Goal: Task Accomplishment & Management: Use online tool/utility

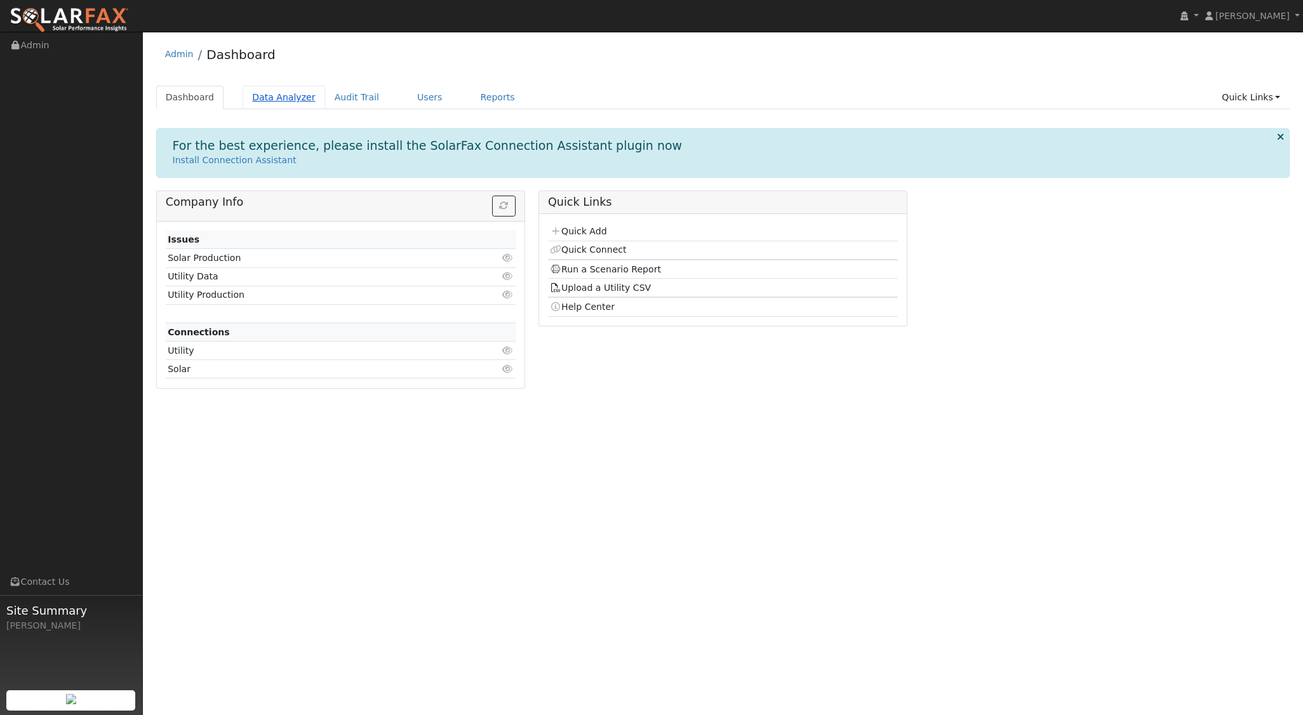
click at [284, 96] on link "Data Analyzer" at bounding box center [283, 97] width 83 height 23
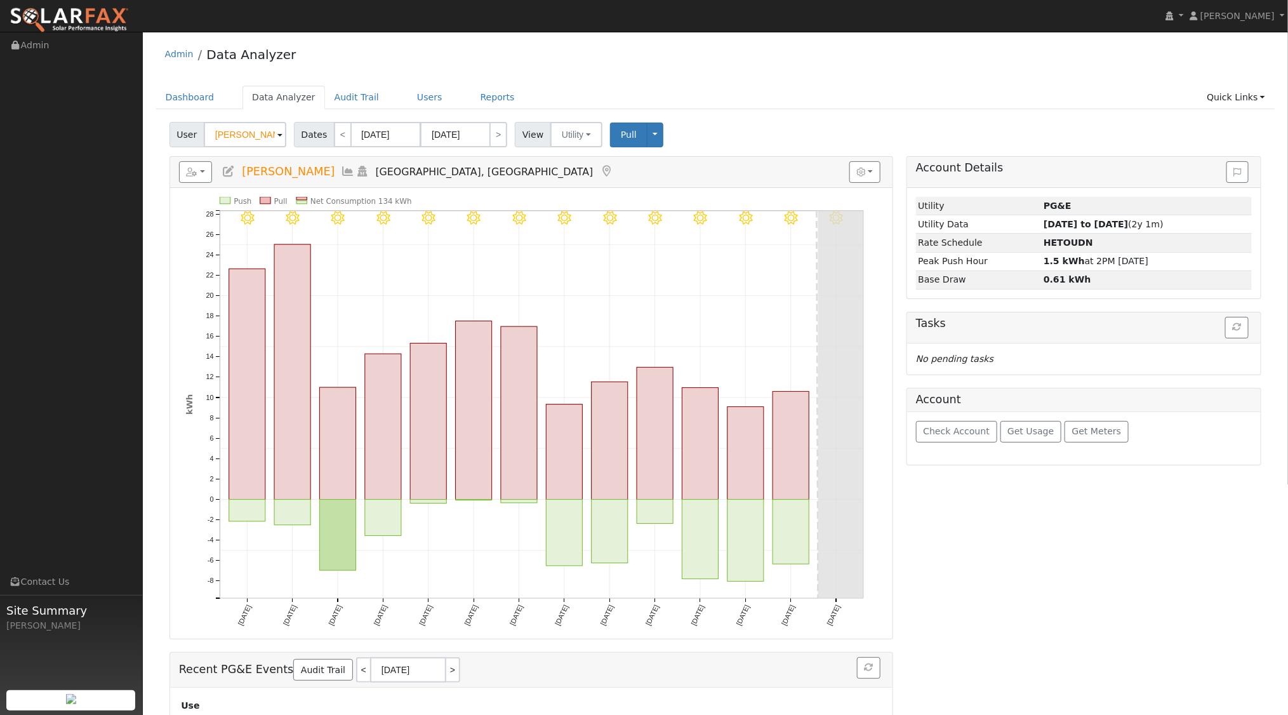
click at [265, 136] on input "[PERSON_NAME]" at bounding box center [245, 134] width 83 height 25
click at [265, 136] on img at bounding box center [271, 134] width 32 height 24
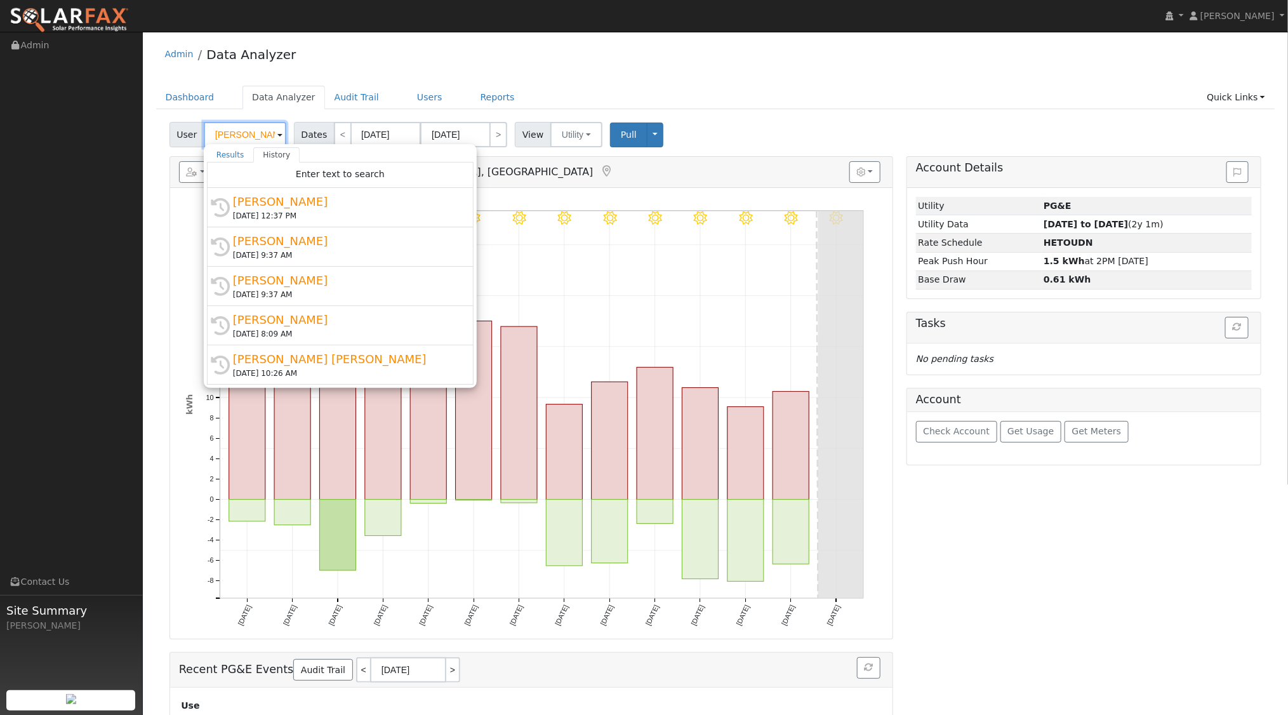
click at [265, 136] on input "[PERSON_NAME]" at bounding box center [245, 134] width 83 height 25
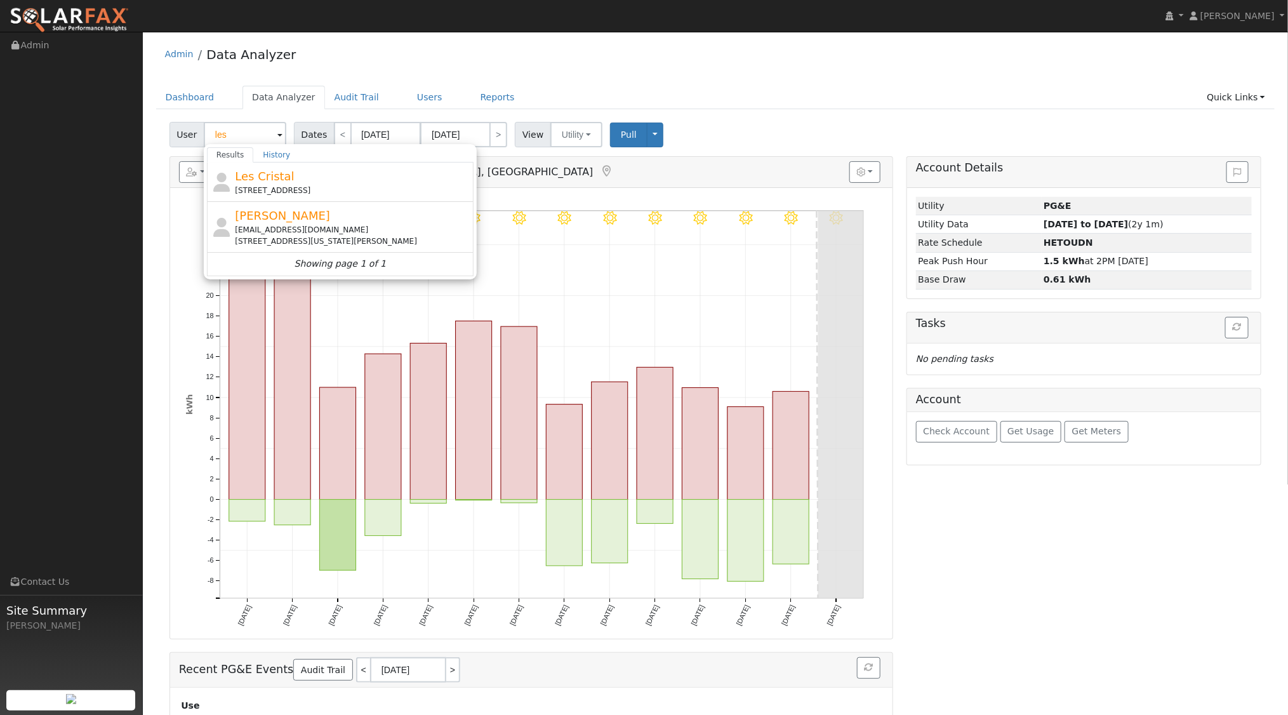
click at [282, 185] on div "[STREET_ADDRESS]" at bounding box center [353, 190] width 236 height 11
type input "Les Cristal"
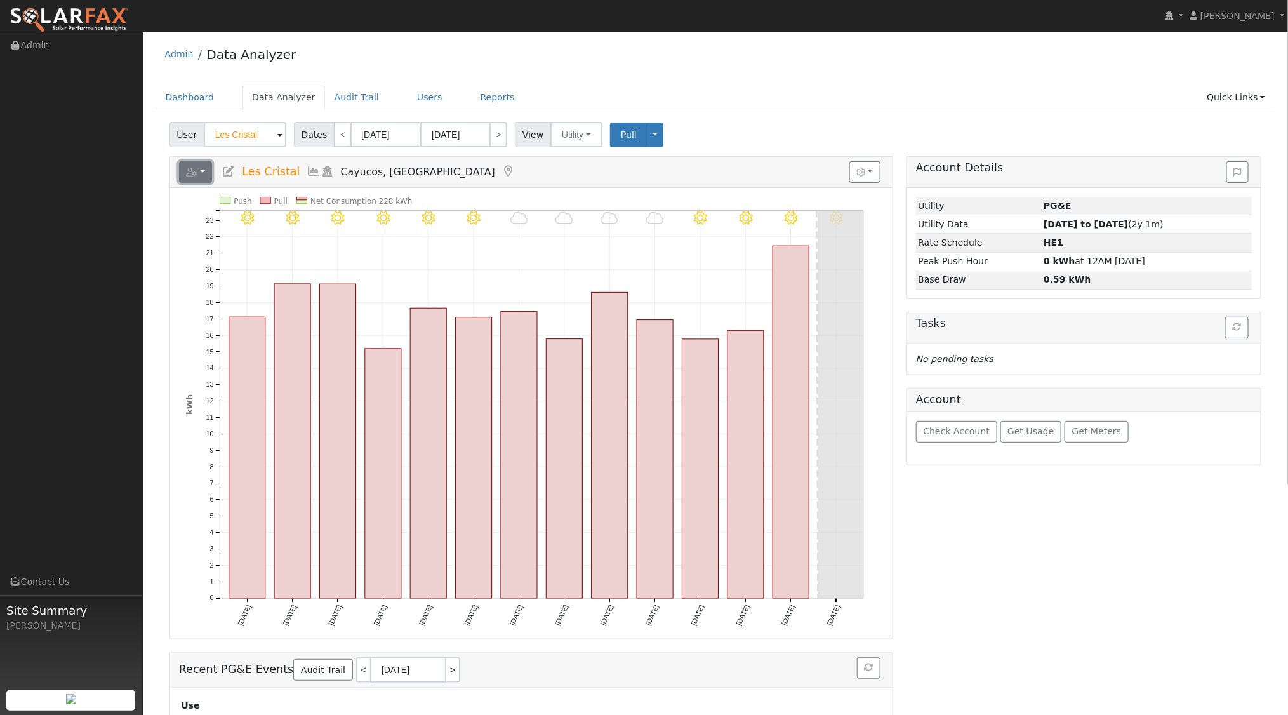
click at [202, 174] on button "button" at bounding box center [196, 172] width 34 height 22
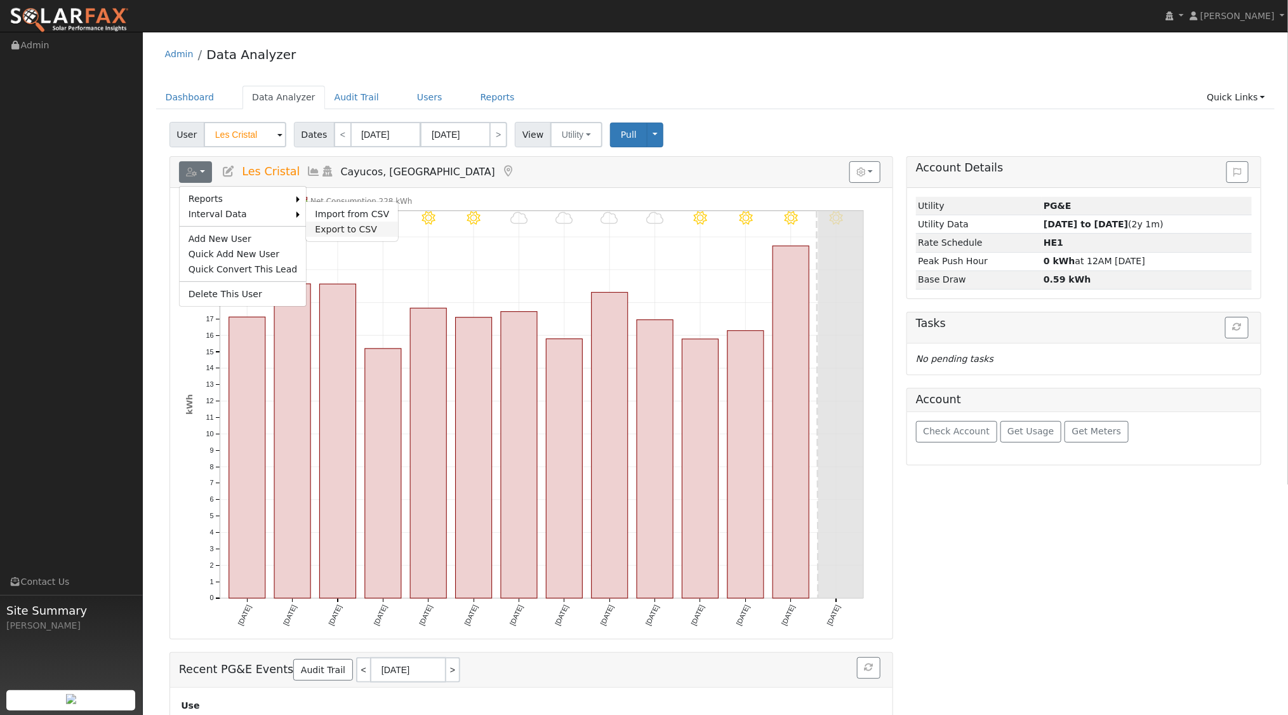
click at [319, 225] on link "Export to CSV" at bounding box center [352, 229] width 92 height 15
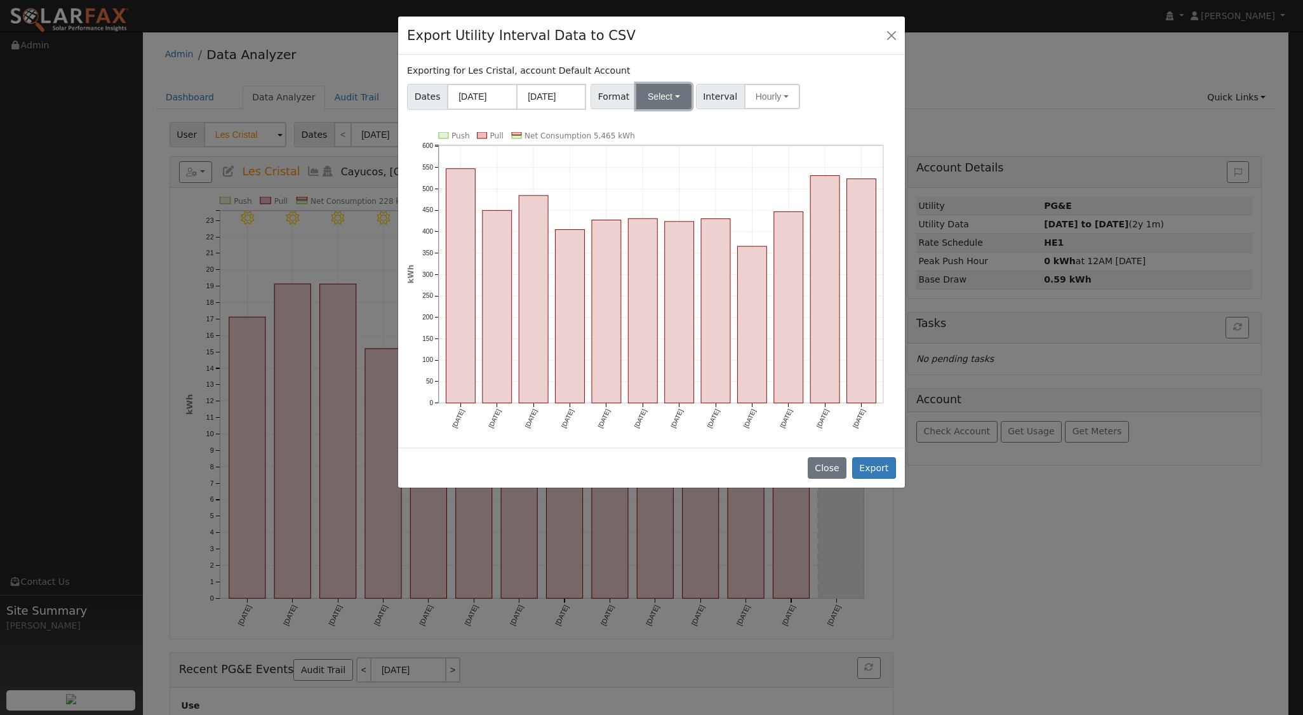
click at [670, 98] on button "Select" at bounding box center [663, 96] width 55 height 25
click at [663, 240] on link "OpenSolar" at bounding box center [678, 241] width 91 height 18
click at [877, 462] on button "Export" at bounding box center [874, 468] width 44 height 22
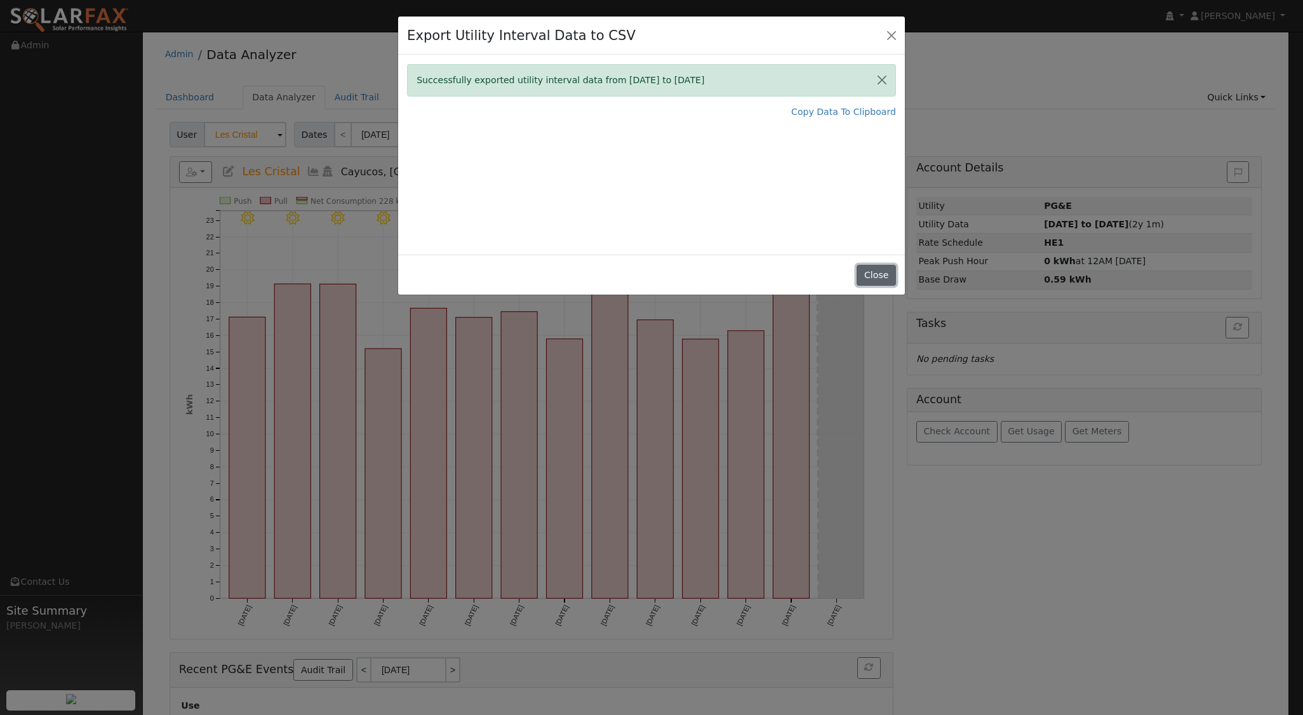
click at [879, 276] on button "Close" at bounding box center [875, 276] width 39 height 22
